Goal: Find specific page/section: Find specific page/section

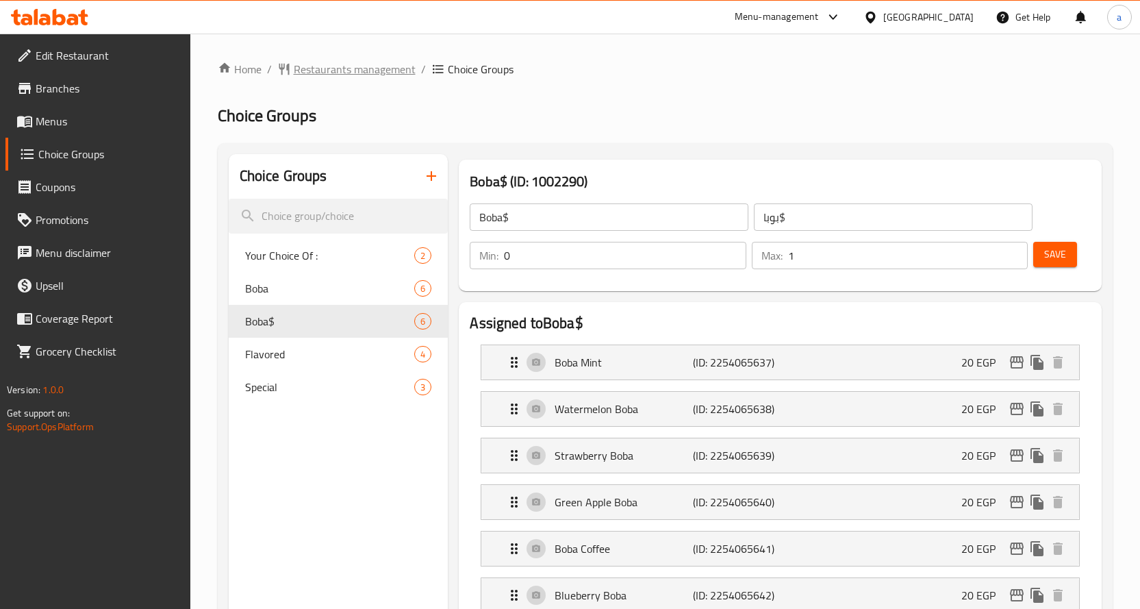
click at [309, 61] on span "Restaurants management" at bounding box center [355, 69] width 122 height 16
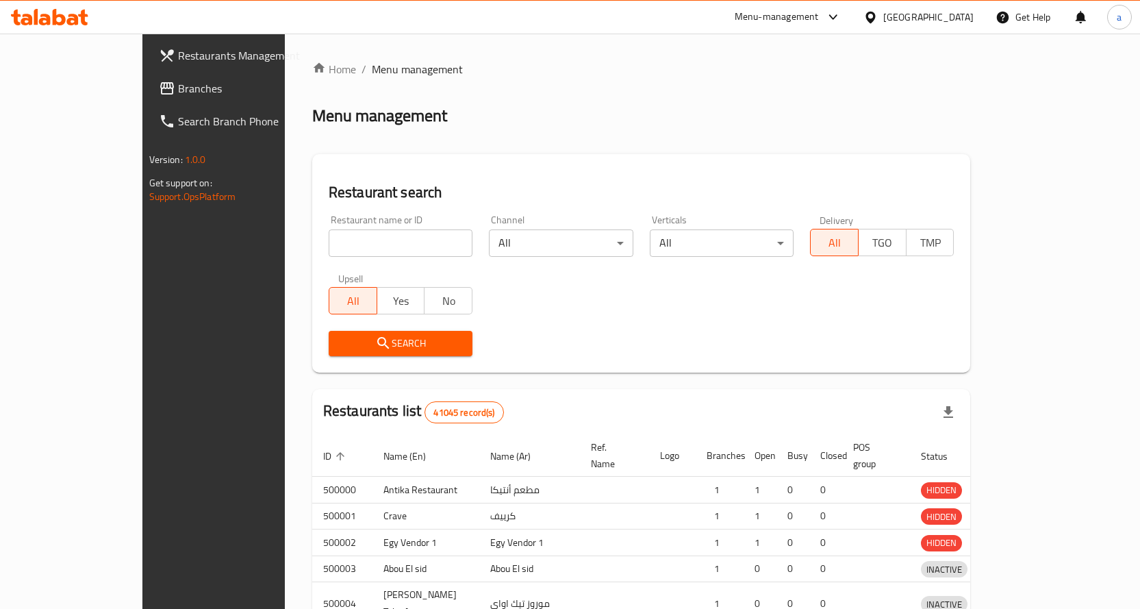
click at [142, 90] on div "Restaurants Management Branches Search Branch Phone Version: 1.0.0 Get support …" at bounding box center [570, 441] width 856 height 814
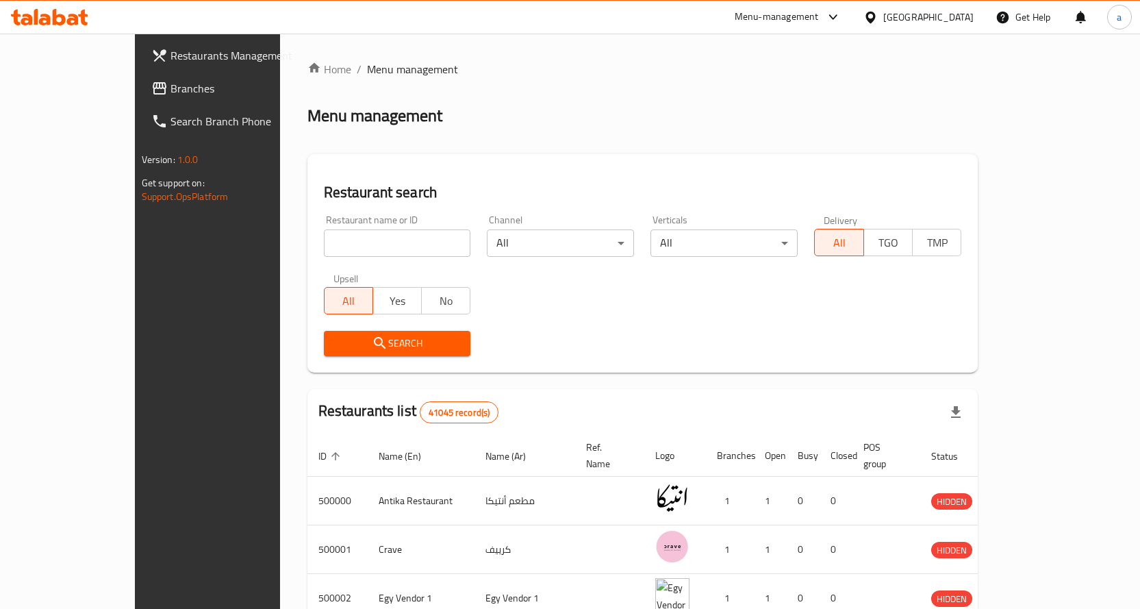
click at [171, 90] on span "Branches" at bounding box center [243, 88] width 144 height 16
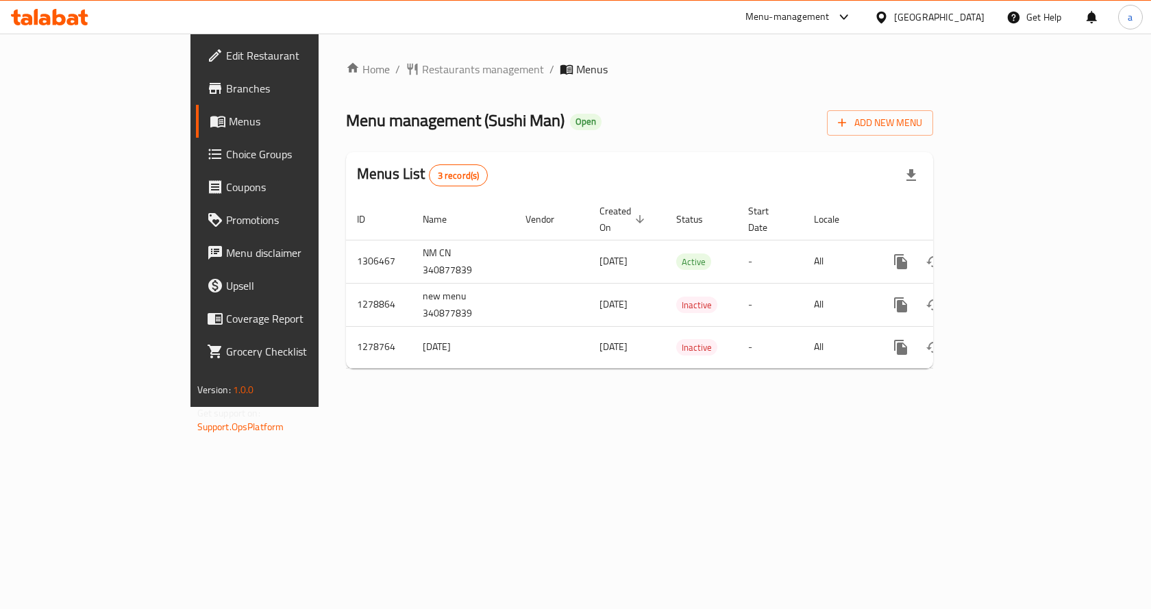
click at [226, 156] on span "Choice Groups" at bounding box center [299, 154] width 146 height 16
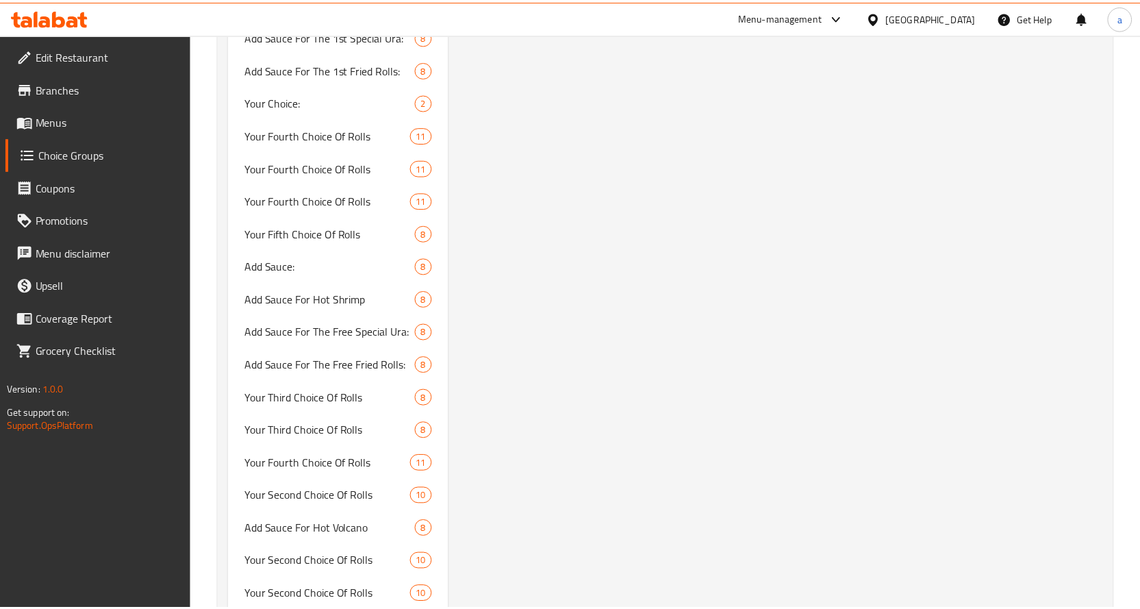
scroll to position [4047, 0]
